Goal: Book appointment/travel/reservation

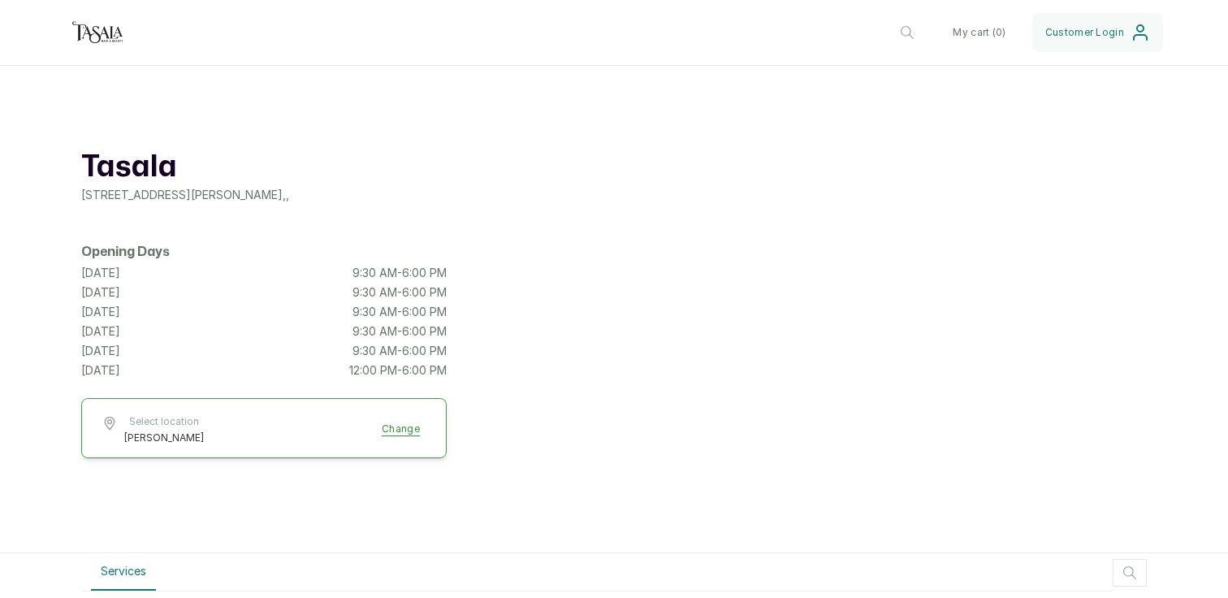
scroll to position [1449, 0]
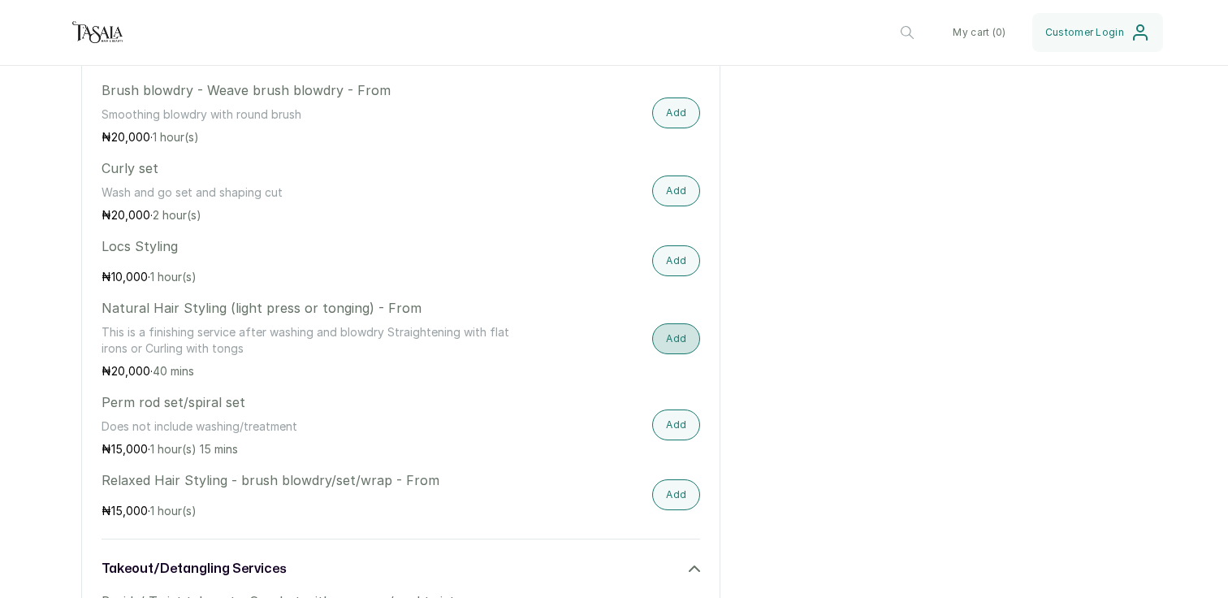
click at [660, 331] on button "Add" at bounding box center [676, 338] width 48 height 31
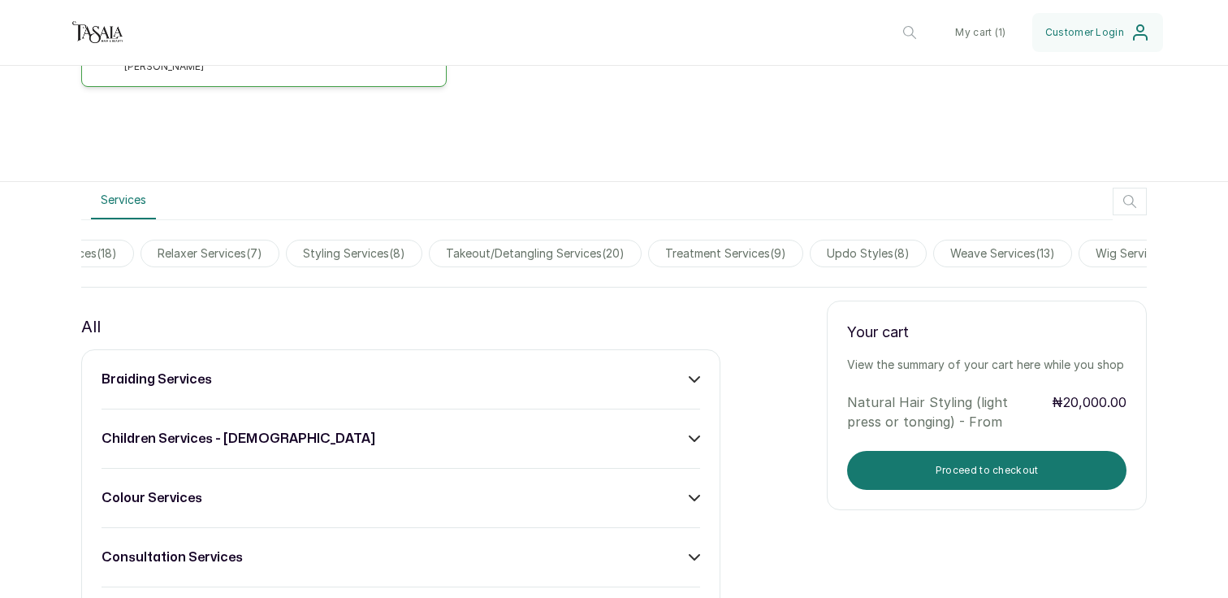
scroll to position [0, 1078]
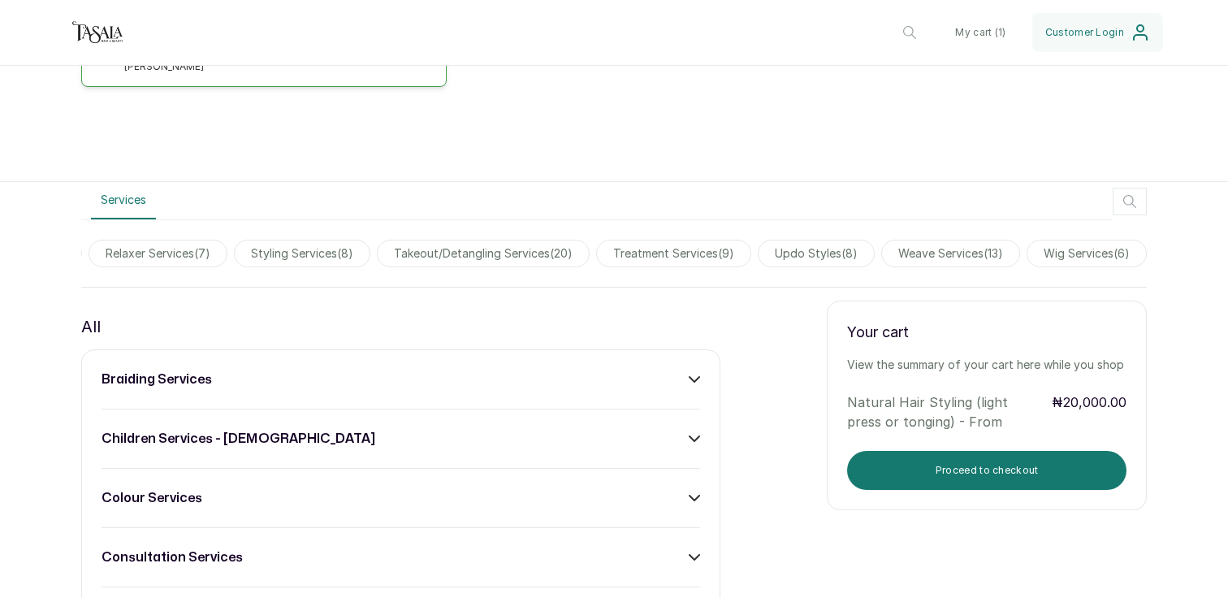
click at [696, 260] on span "treatment services ( 9 )" at bounding box center [673, 254] width 155 height 28
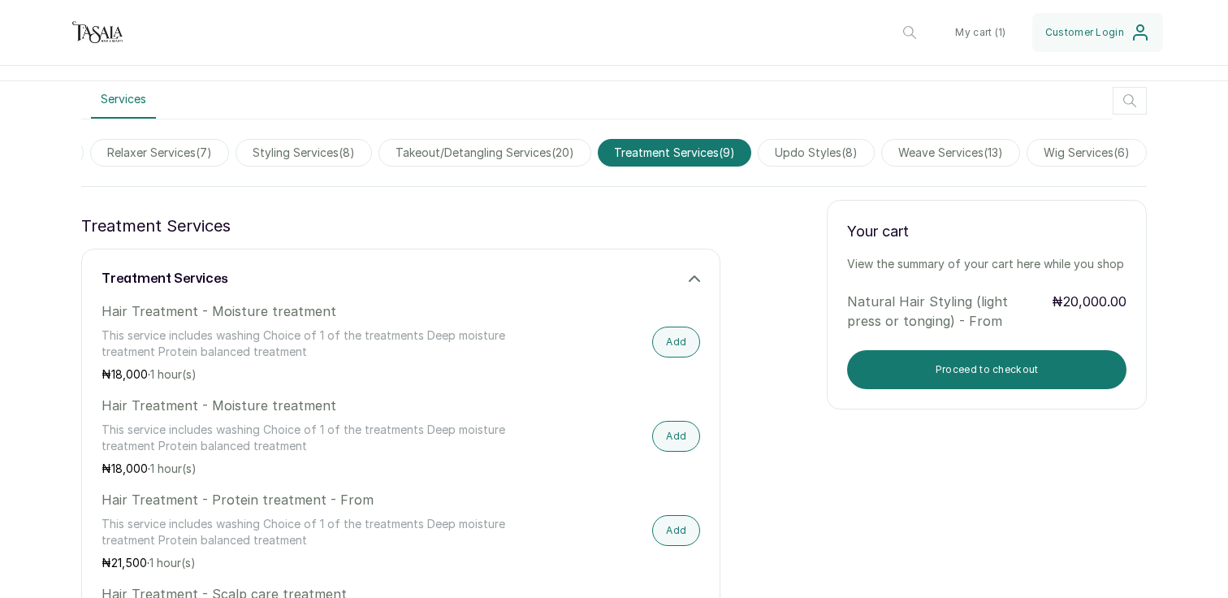
scroll to position [462, 0]
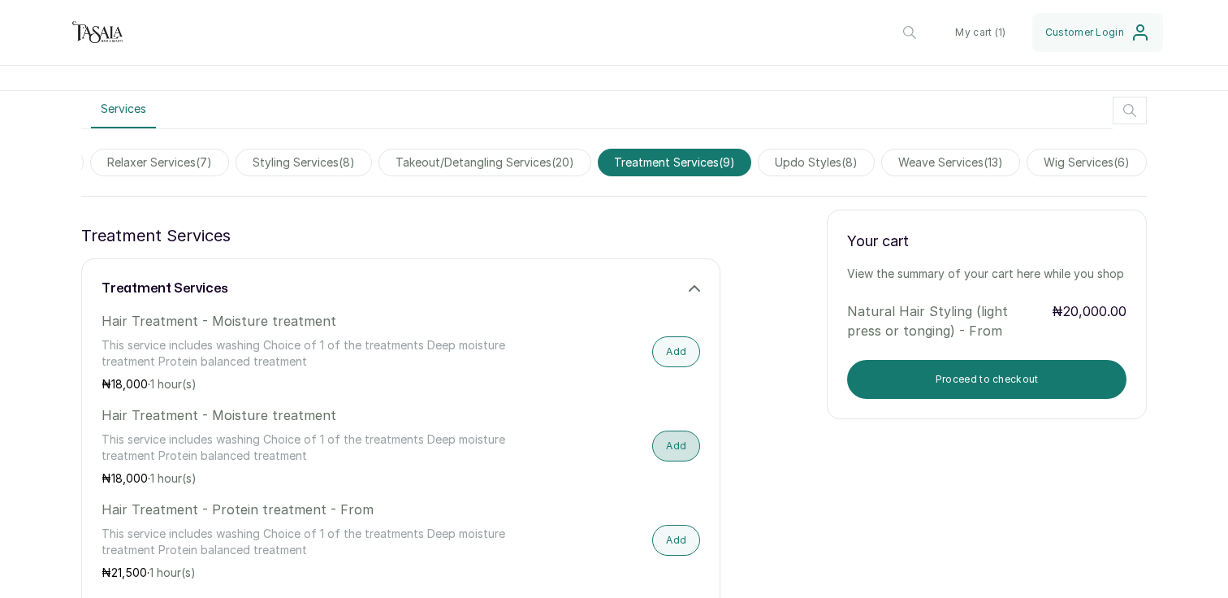
click at [677, 444] on button "Add" at bounding box center [676, 445] width 48 height 31
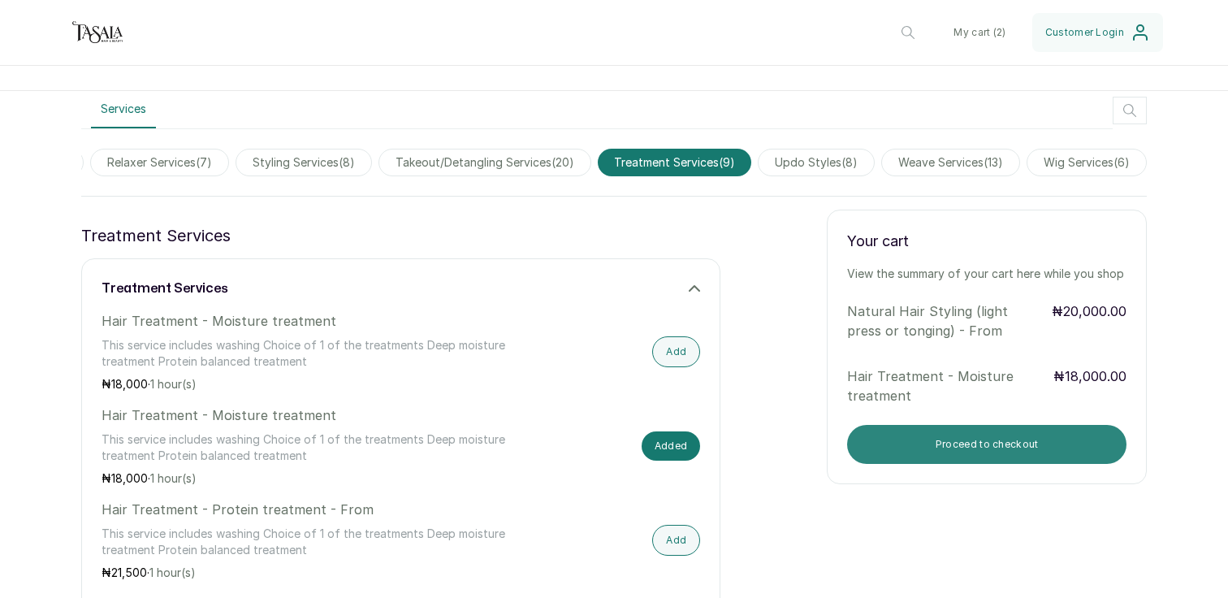
click at [1023, 449] on button "Proceed to checkout" at bounding box center [986, 444] width 279 height 39
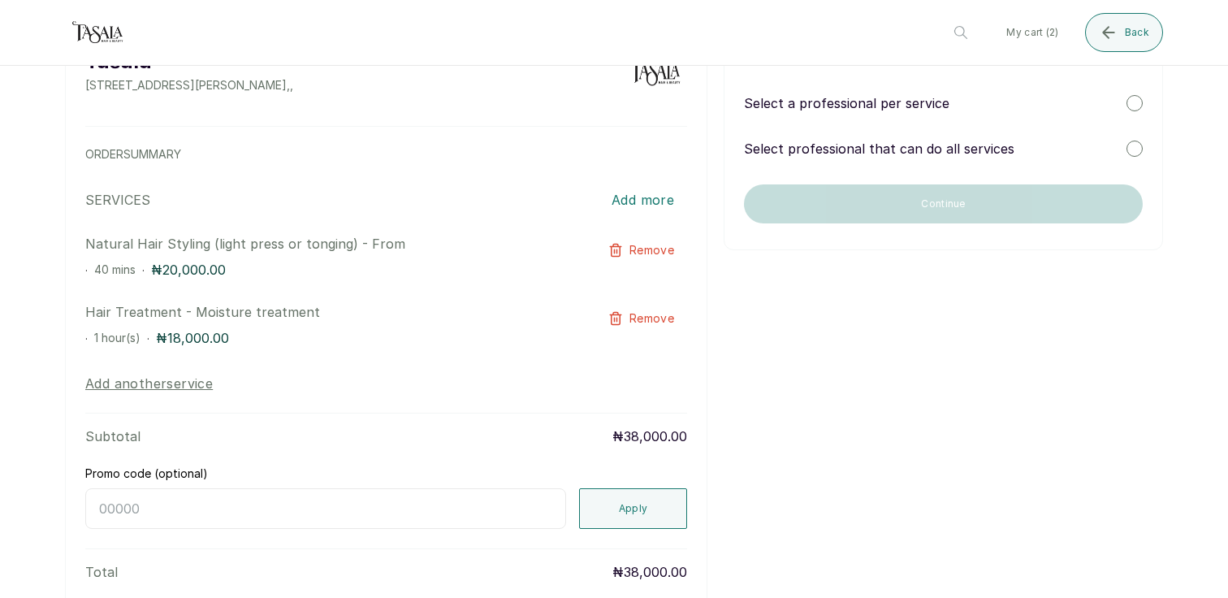
scroll to position [0, 0]
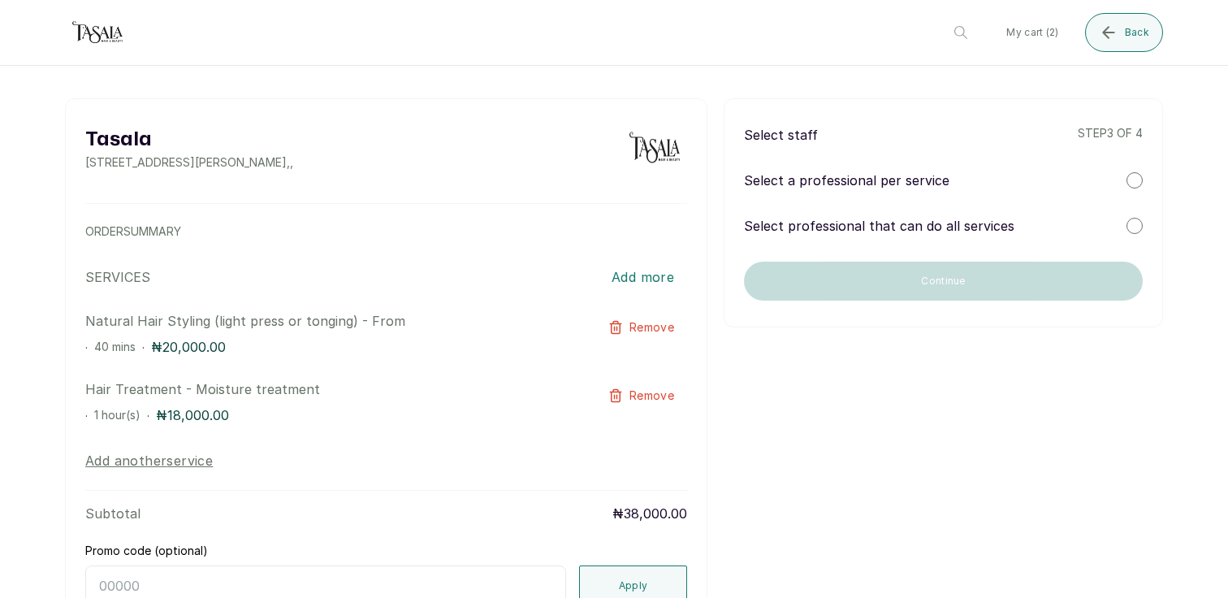
click at [1046, 129] on div "Select staff step 3 of 4" at bounding box center [943, 134] width 399 height 19
click at [1117, 231] on div "Select professional that can do all services" at bounding box center [943, 225] width 399 height 19
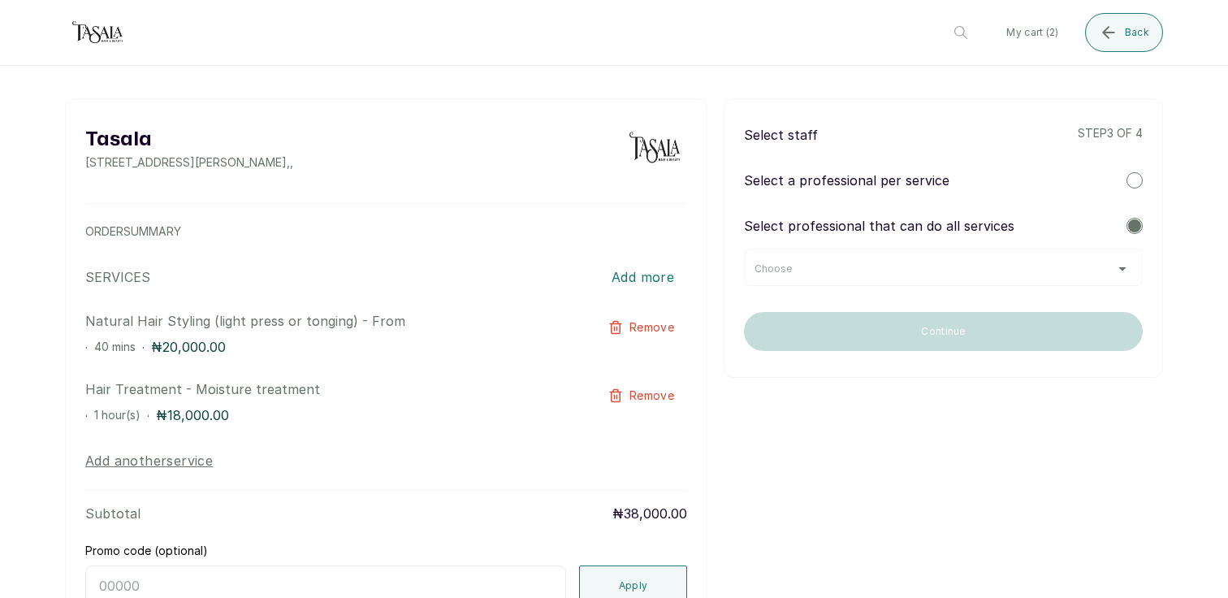
click at [1025, 270] on div "Choose" at bounding box center [944, 268] width 378 height 13
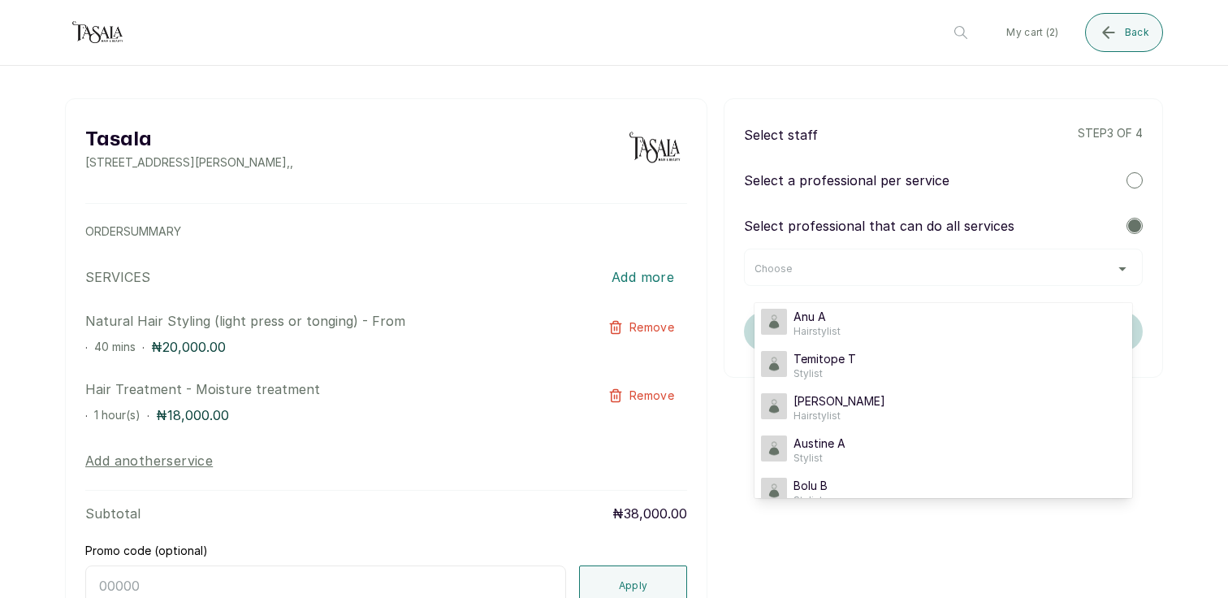
scroll to position [156, 0]
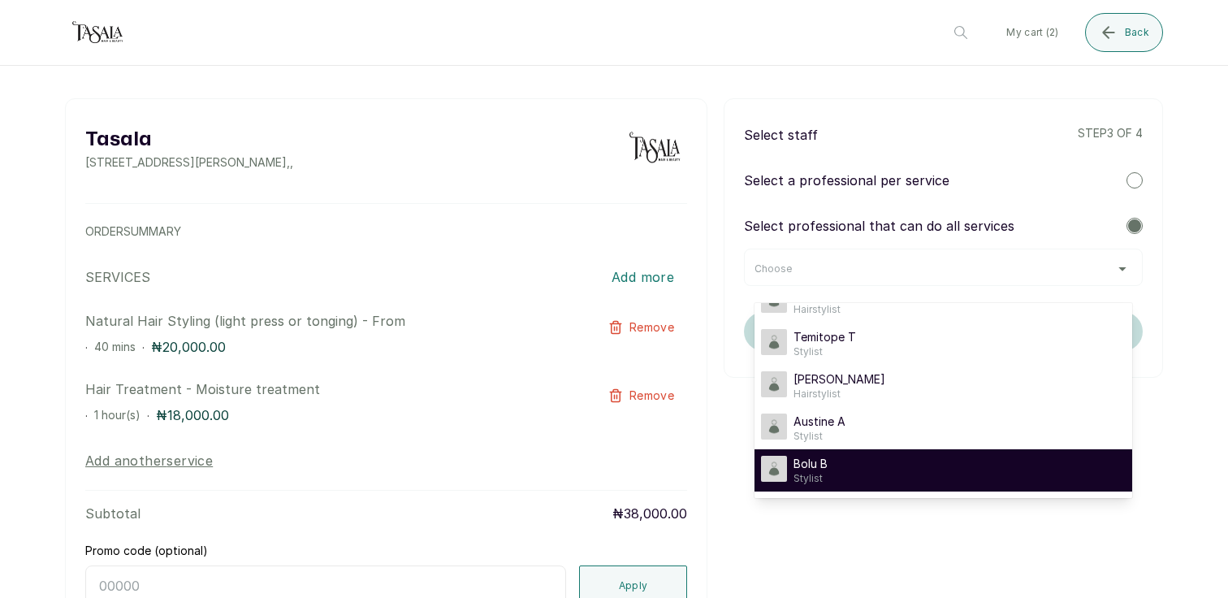
drag, startPoint x: 925, startPoint y: 448, endPoint x: 929, endPoint y: 472, distance: 24.7
click at [929, 472] on ul "[PERSON_NAME] A Hairstylist [PERSON_NAME] A Hairstylist Oyin O Stylist Anu A Ha…" at bounding box center [944, 400] width 378 height 195
click at [929, 472] on div "Bolu B Stylist" at bounding box center [943, 470] width 365 height 29
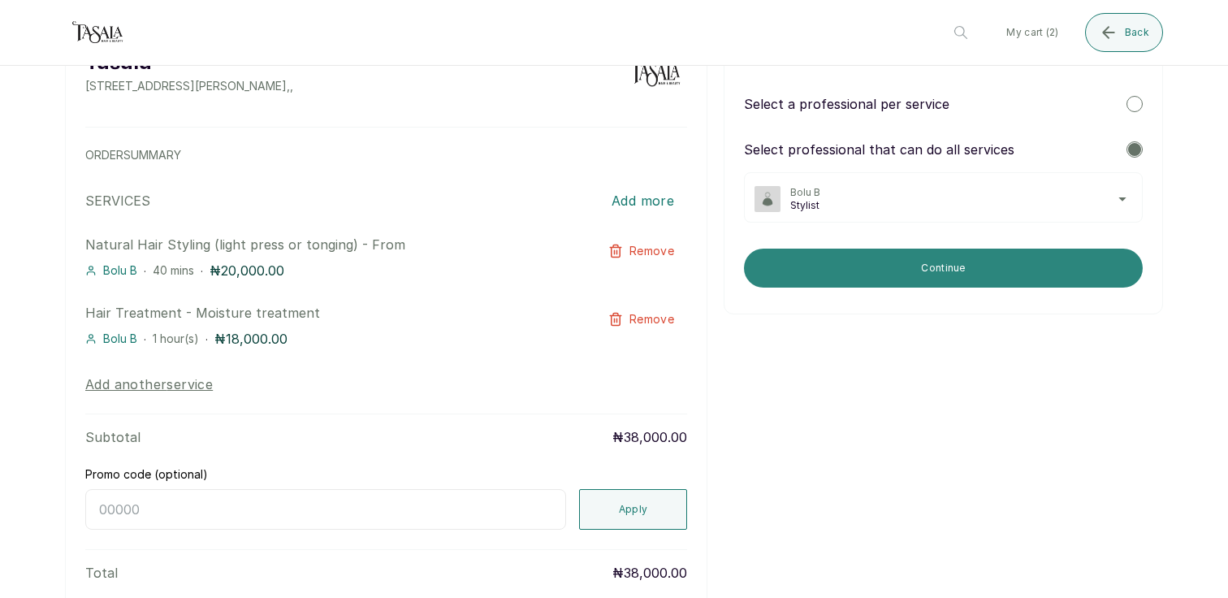
scroll to position [0, 0]
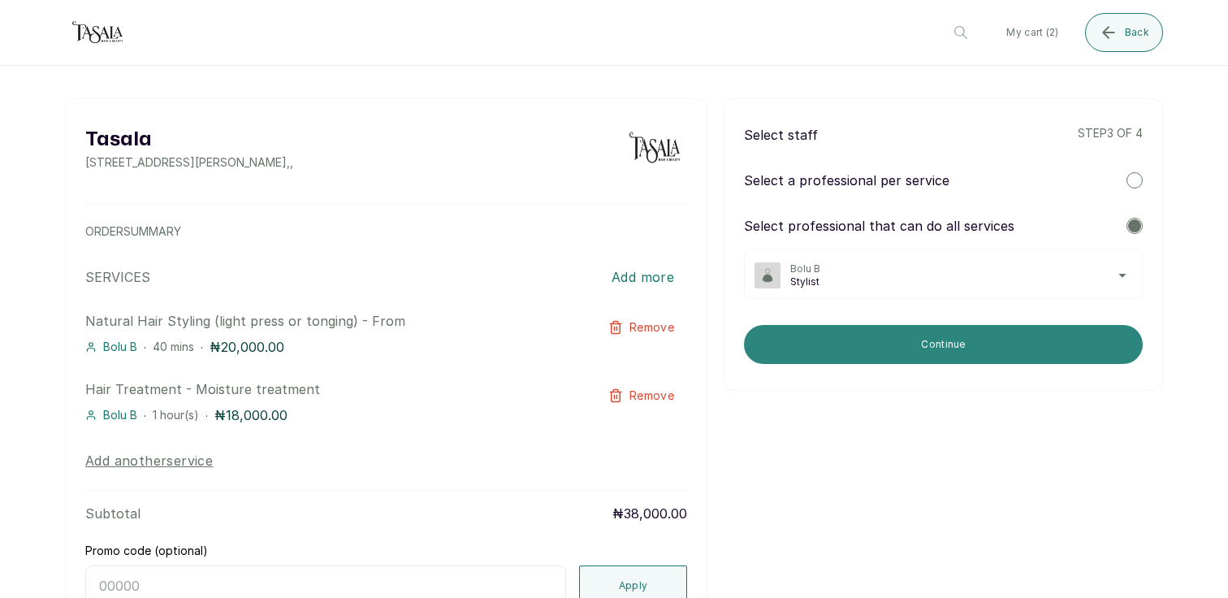
click at [922, 332] on button "Continue" at bounding box center [943, 344] width 399 height 39
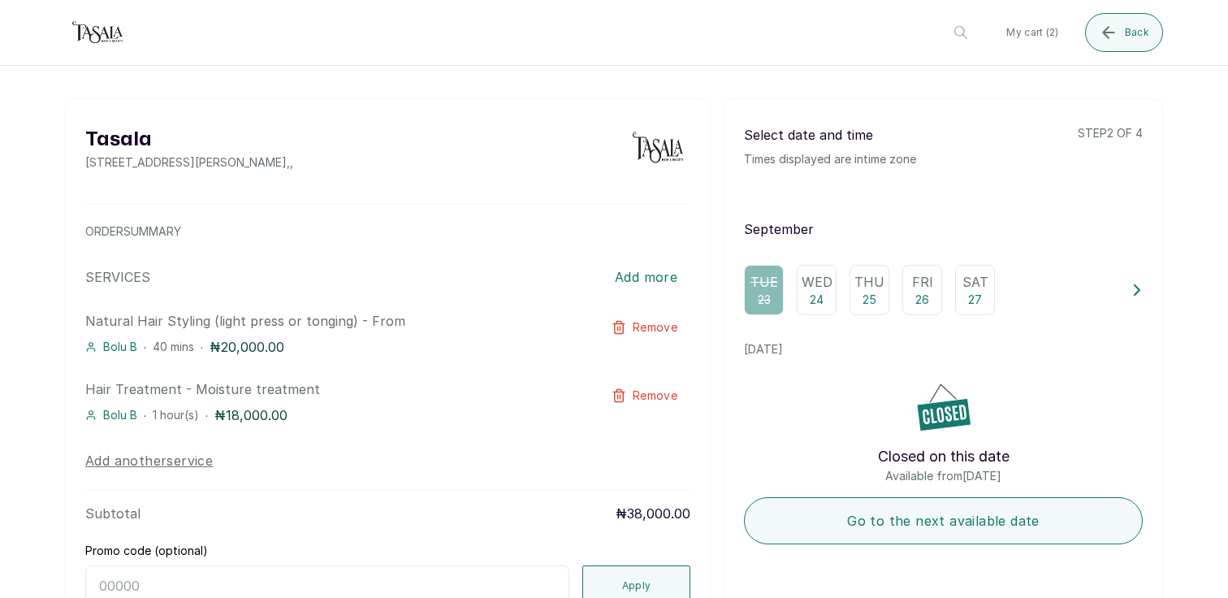
click at [876, 296] on p "25" at bounding box center [870, 300] width 14 height 16
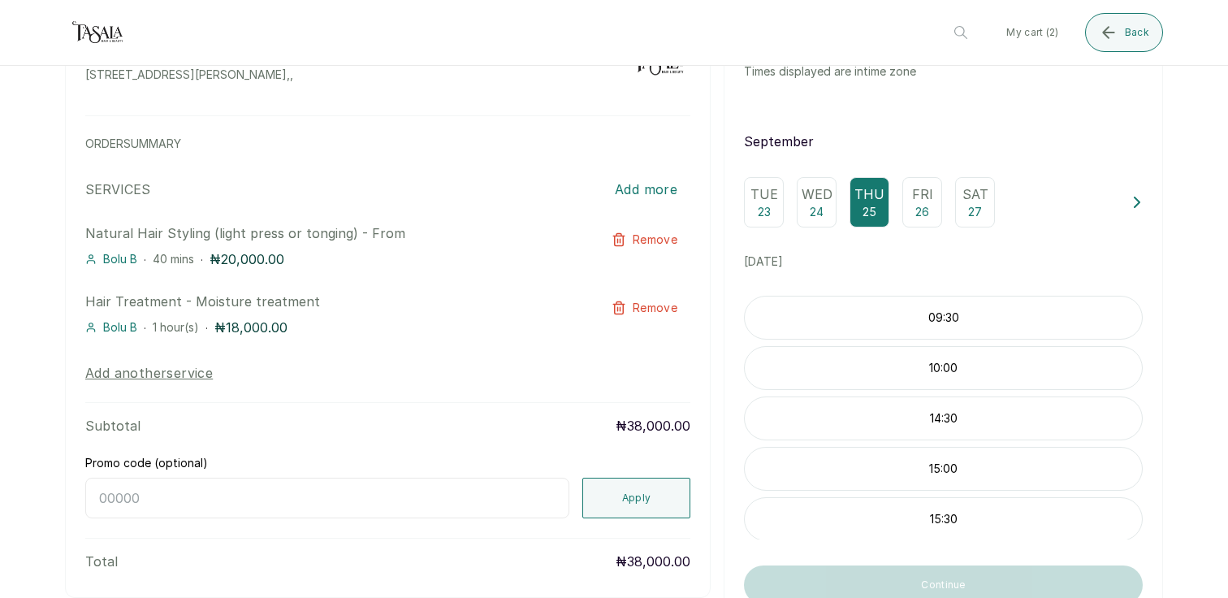
scroll to position [104, 0]
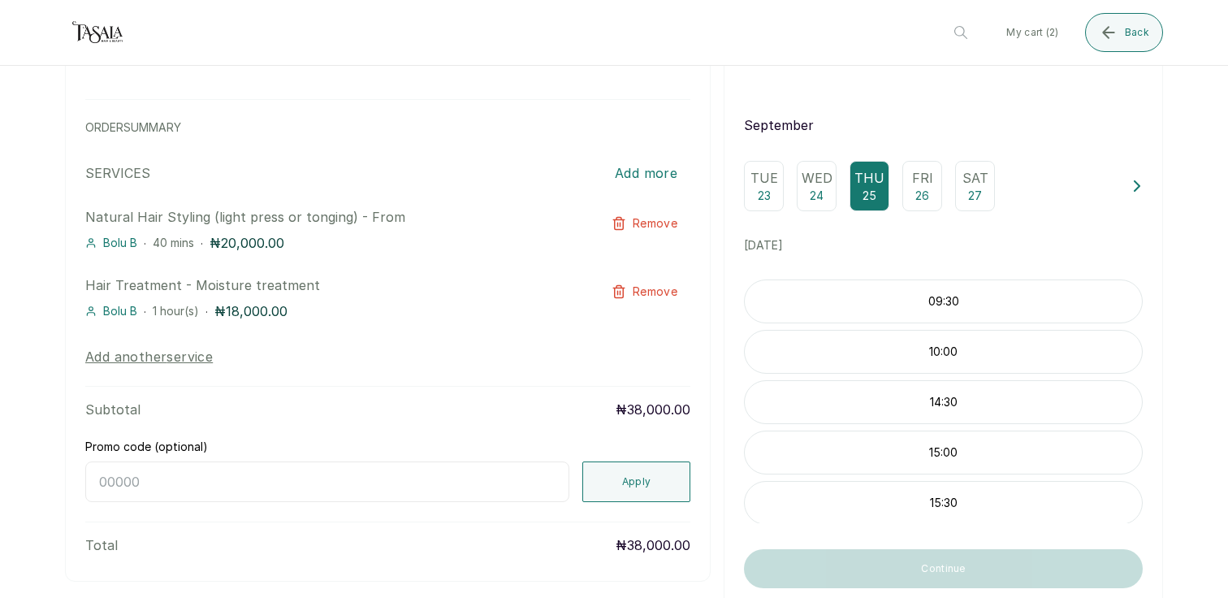
click at [923, 467] on div "15:00" at bounding box center [943, 452] width 399 height 44
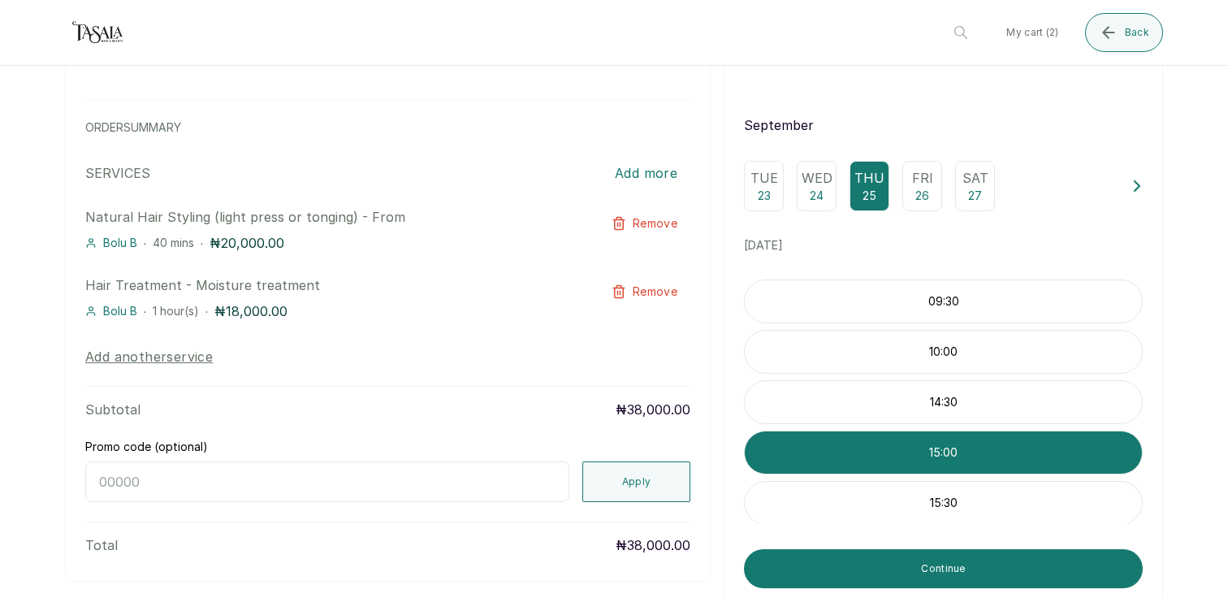
scroll to position [0, 0]
